Goal: Task Accomplishment & Management: Complete application form

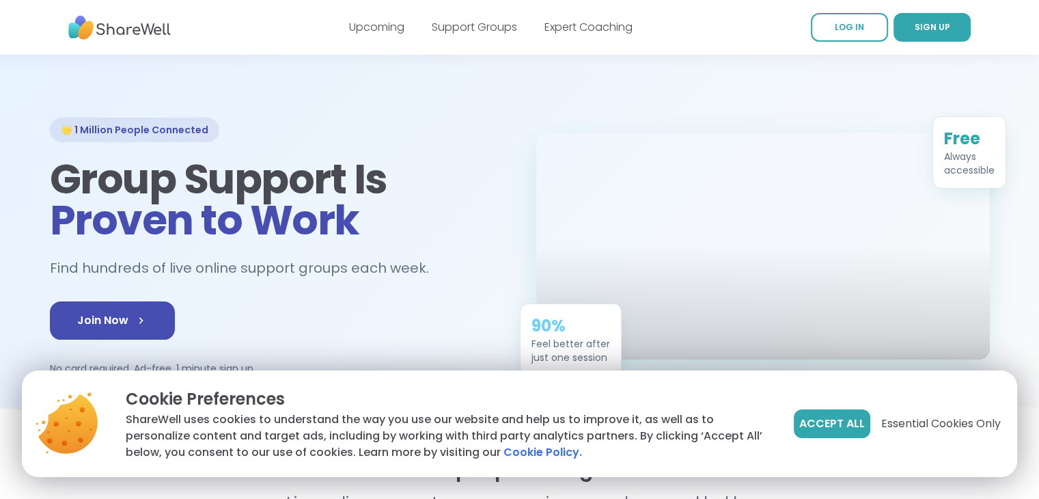
scroll to position [30, 0]
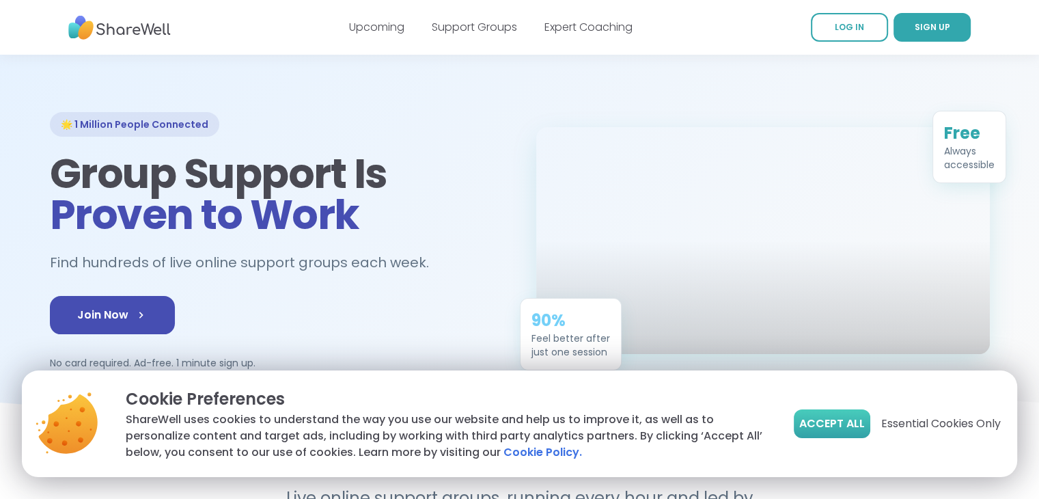
click at [818, 424] on span "Accept All" at bounding box center [832, 423] width 66 height 16
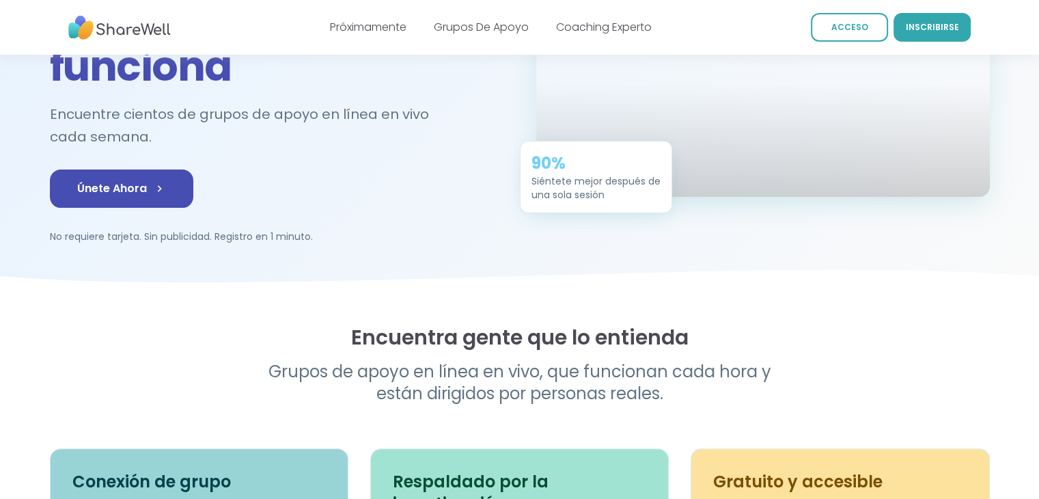
scroll to position [0, 0]
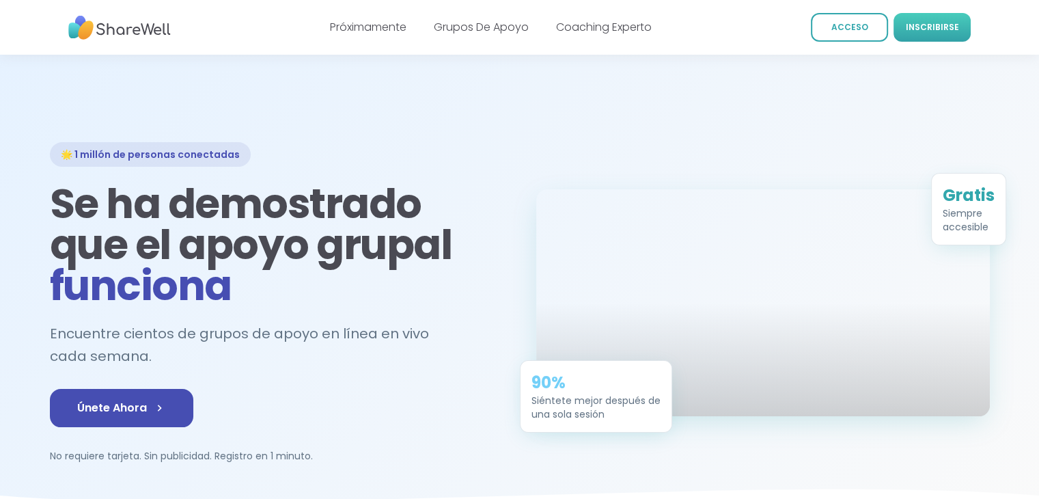
click at [921, 36] on link "INSCRIBIRSE" at bounding box center [932, 27] width 77 height 29
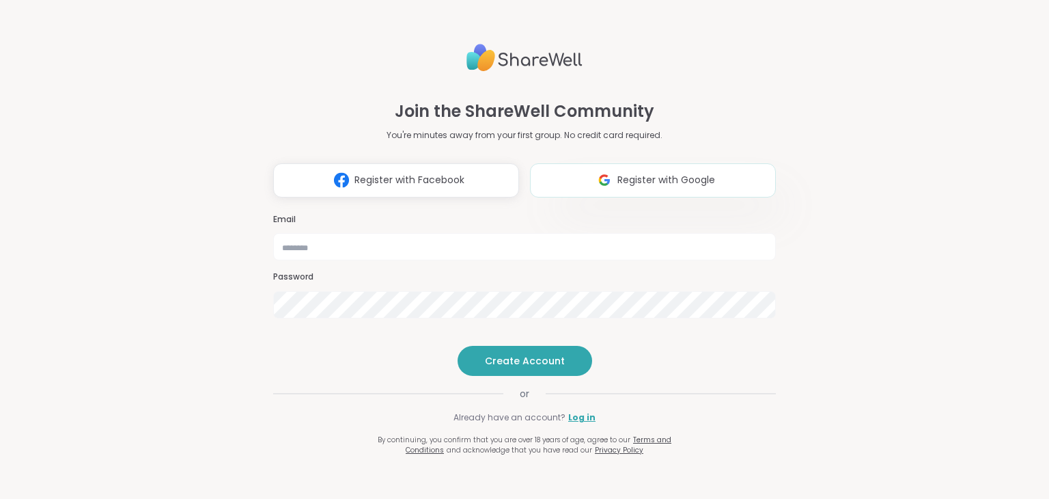
click at [576, 163] on button "Register with Google" at bounding box center [653, 180] width 246 height 34
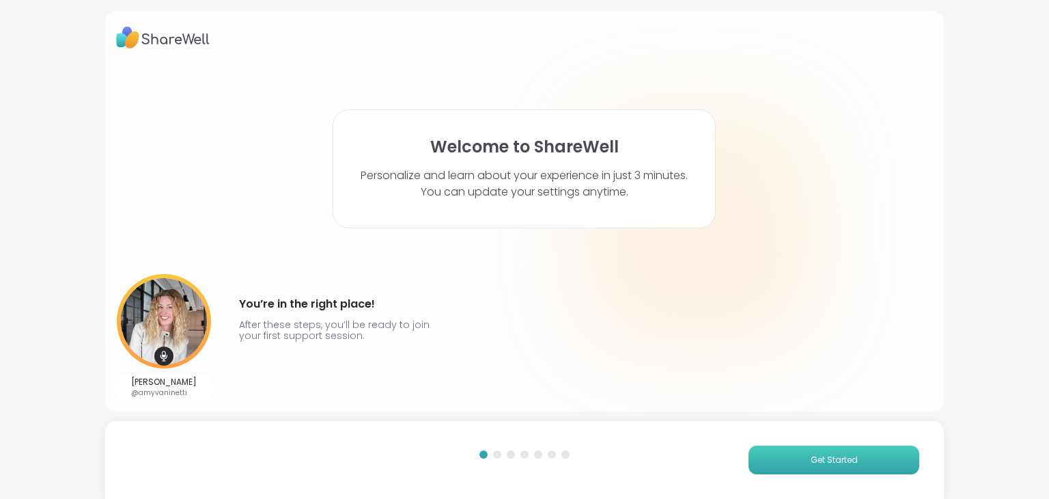
click at [793, 456] on button "Get Started" at bounding box center [834, 459] width 171 height 29
